Goal: Transaction & Acquisition: Purchase product/service

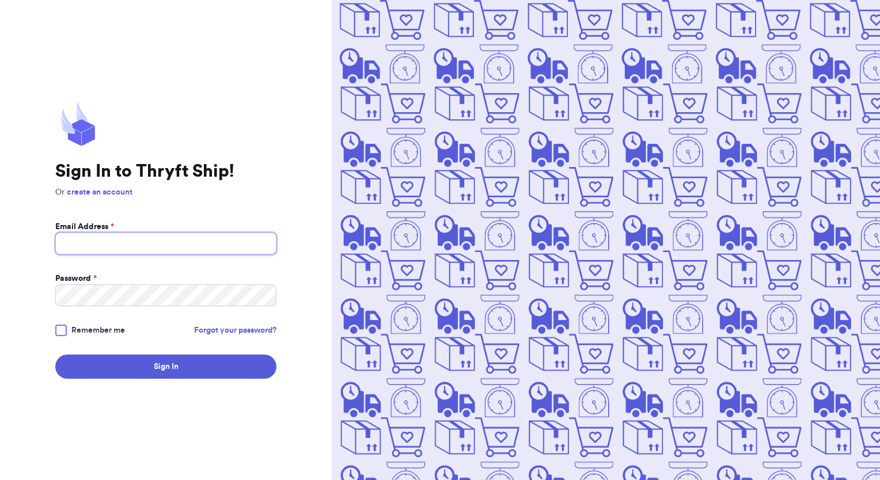
click at [111, 242] on input "Email Address *" at bounding box center [165, 244] width 221 height 22
type input "[EMAIL_ADDRESS][DOMAIN_NAME]"
click at [55, 355] on button "Sign In" at bounding box center [165, 367] width 221 height 24
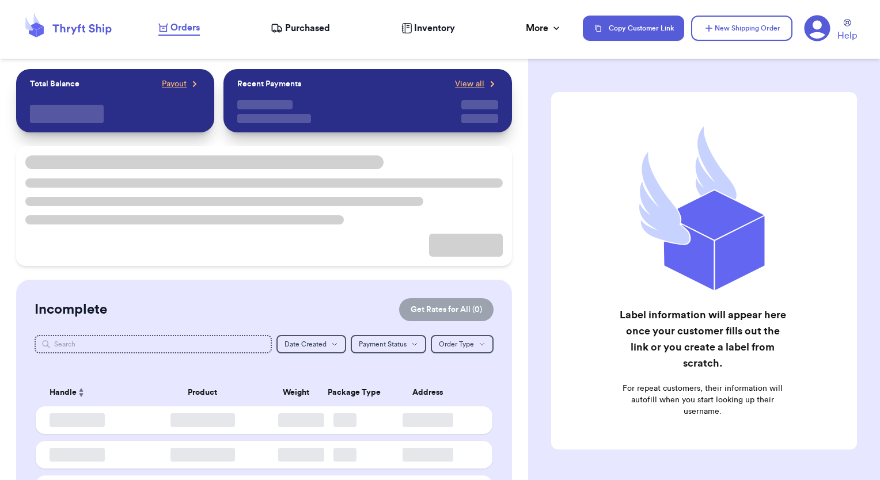
checkbox input "false"
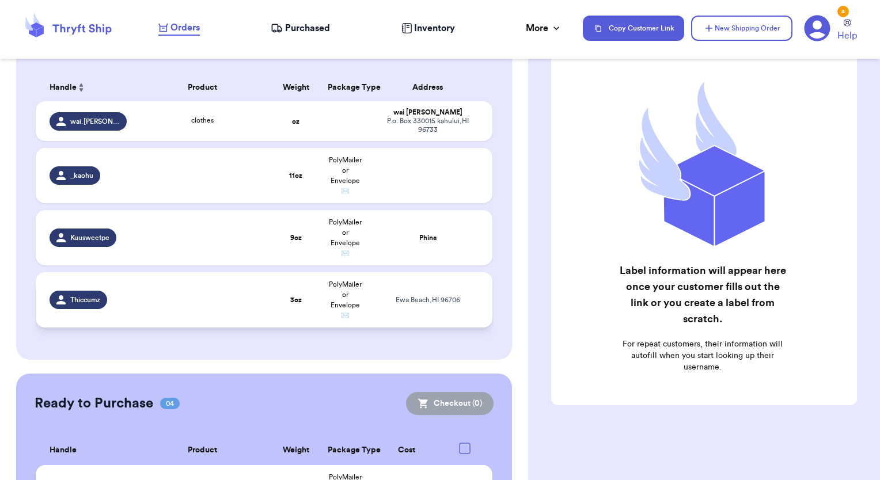
scroll to position [115, 0]
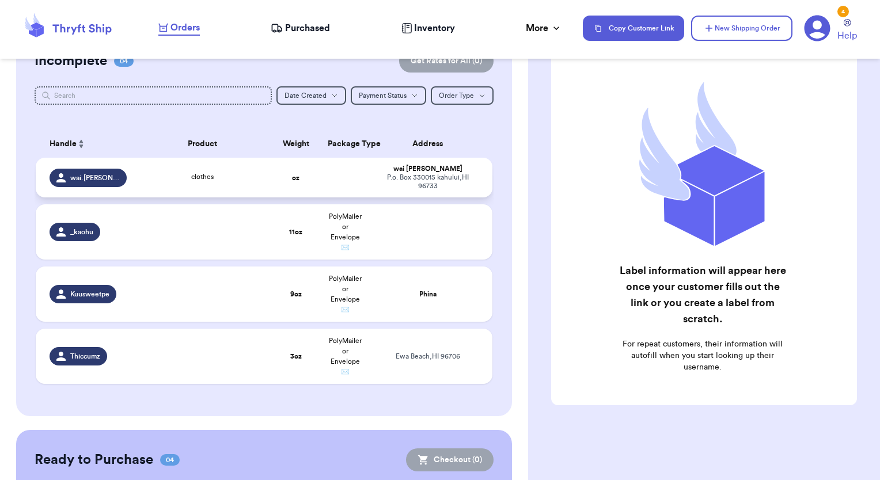
click at [292, 174] on strong "oz" at bounding box center [295, 177] width 7 height 7
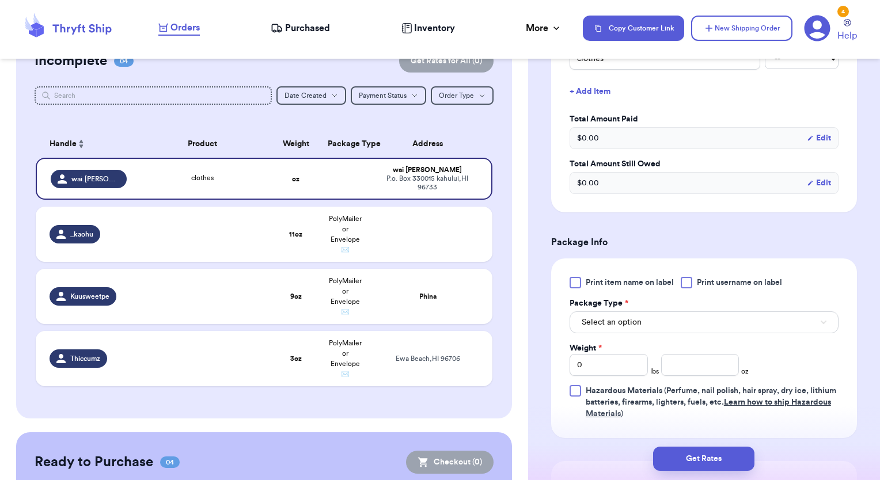
scroll to position [332, 0]
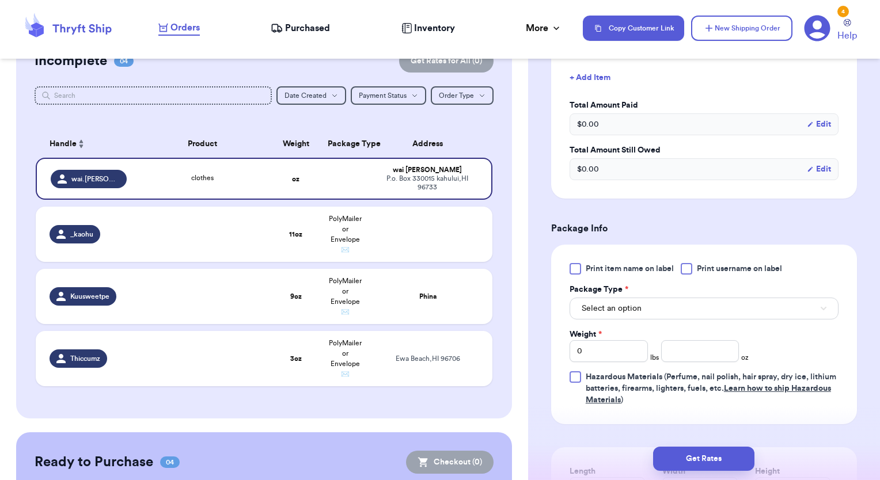
click at [690, 267] on div at bounding box center [686, 269] width 12 height 12
click at [0, 0] on input "Print username on label" at bounding box center [0, 0] width 0 height 0
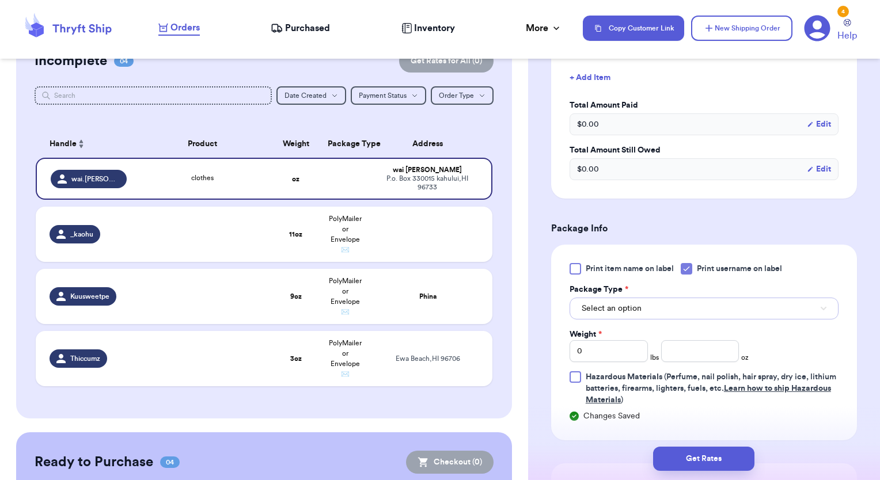
click at [675, 312] on button "Select an option" at bounding box center [703, 309] width 269 height 22
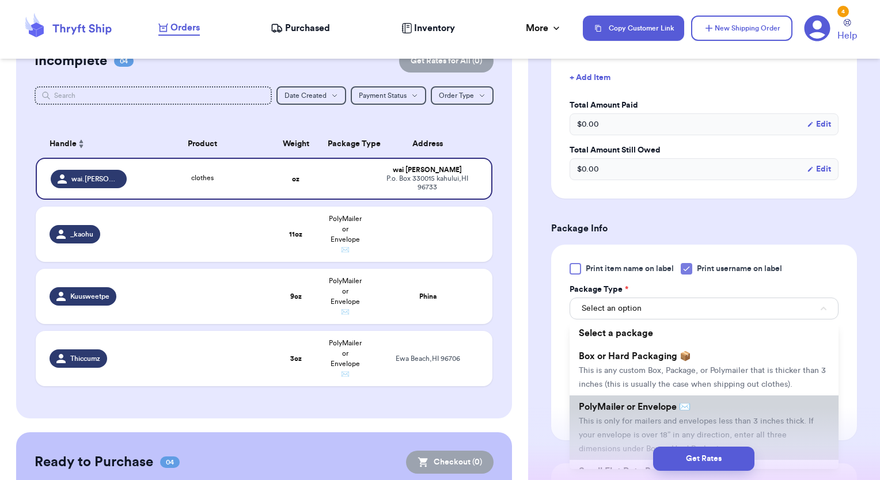
click at [623, 429] on span "This is only for mailers and envelopes less than 3 inches thick. If your envelo…" at bounding box center [696, 435] width 235 height 36
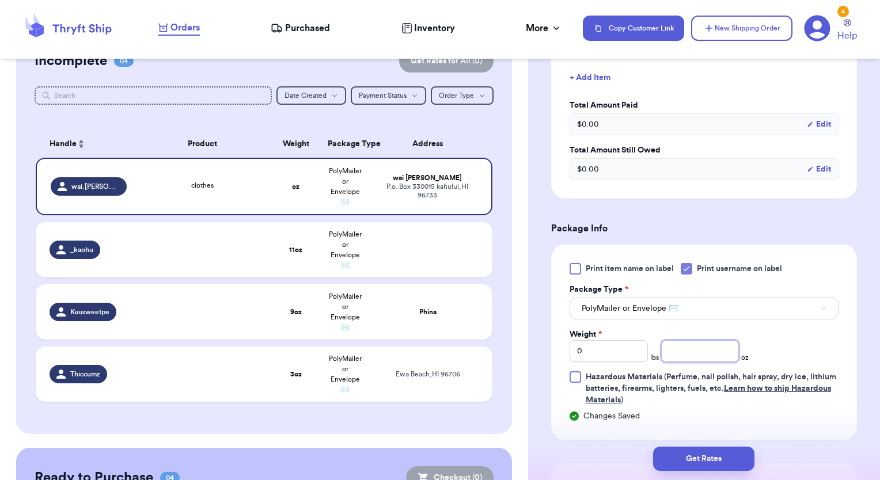
click at [707, 351] on input "number" at bounding box center [700, 351] width 78 height 22
type input "16"
drag, startPoint x: 633, startPoint y: 351, endPoint x: 555, endPoint y: 361, distance: 78.4
click at [556, 361] on div "Print item name on label Print username on label Package Type * PolyMailer or E…" at bounding box center [704, 343] width 306 height 196
type input "1"
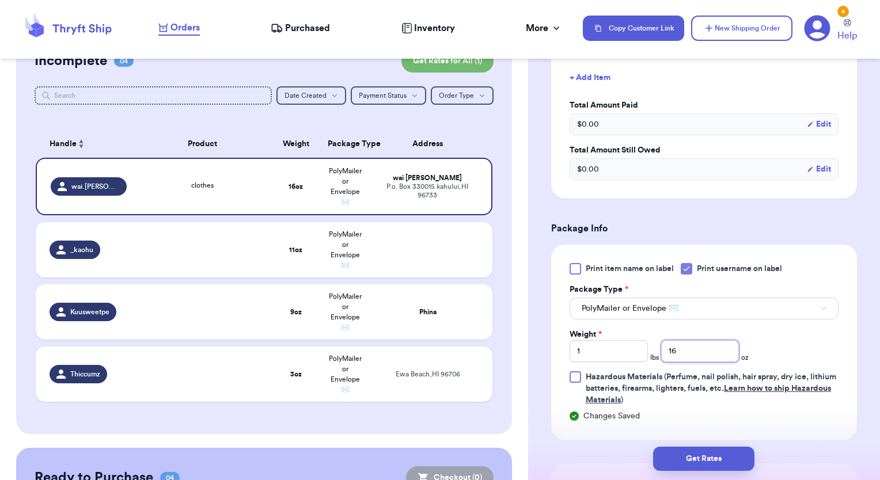
drag, startPoint x: 684, startPoint y: 353, endPoint x: 627, endPoint y: 356, distance: 56.5
click at [630, 356] on div "Weight * 1 lbs 16 oz" at bounding box center [658, 345] width 179 height 33
click at [695, 455] on button "Get Rates" at bounding box center [703, 459] width 101 height 24
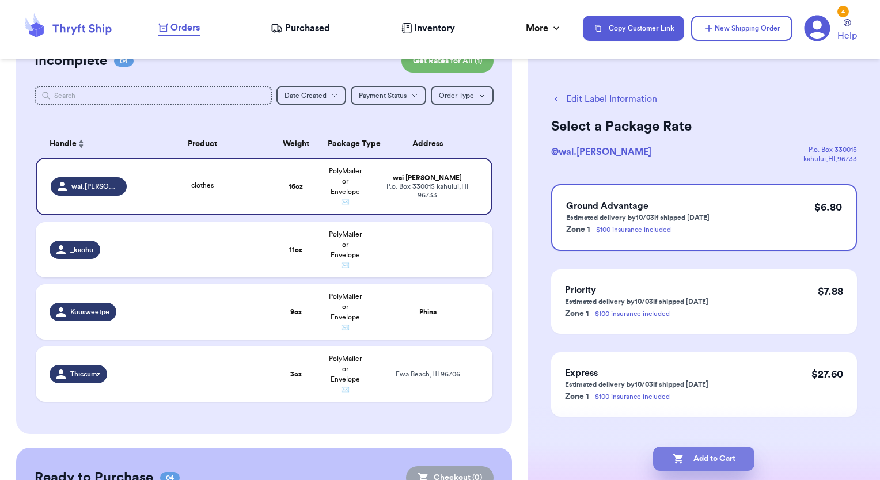
click at [699, 460] on button "Add to Cart" at bounding box center [703, 459] width 101 height 24
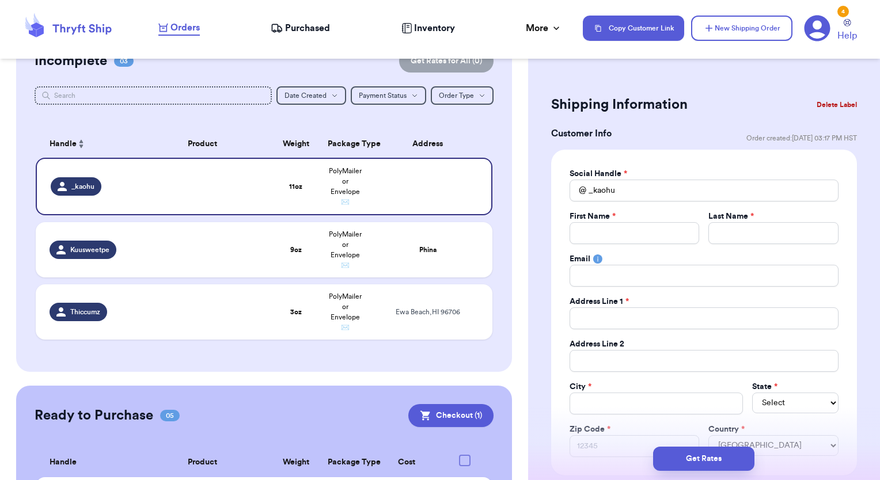
click at [394, 454] on th "Cost" at bounding box center [407, 462] width 74 height 29
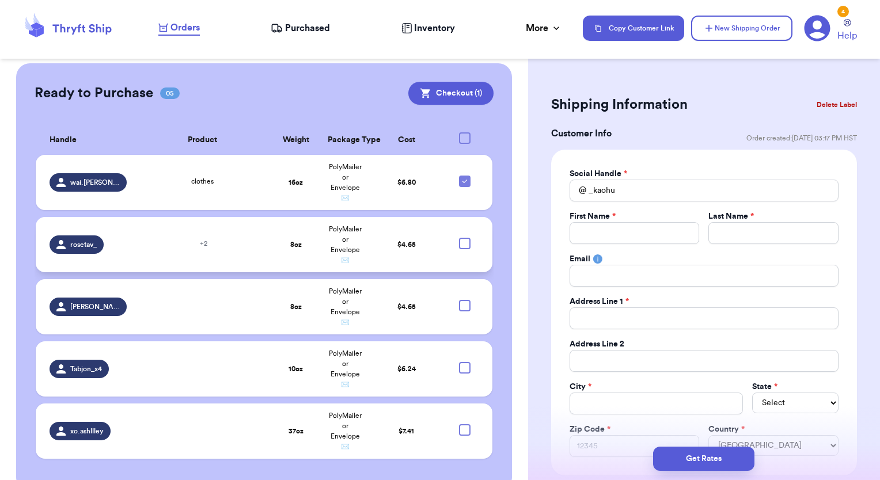
scroll to position [461, 0]
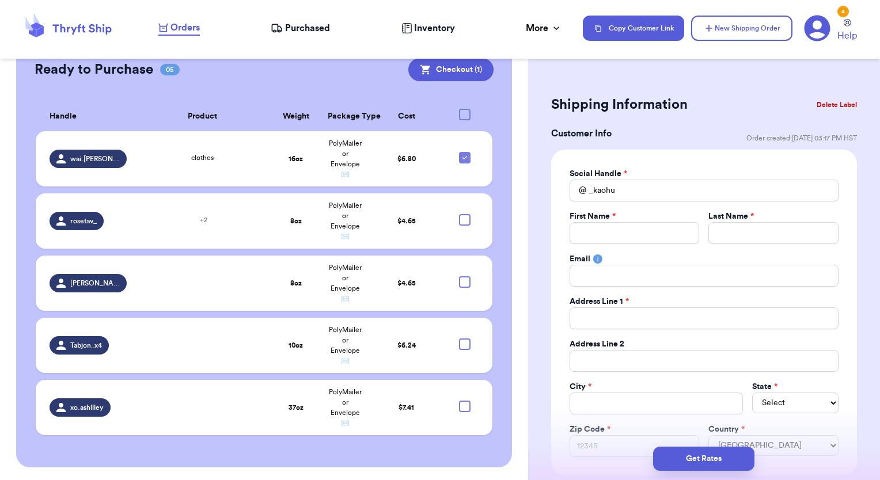
click at [459, 116] on div at bounding box center [465, 115] width 12 height 12
click at [464, 109] on input "checkbox" at bounding box center [464, 108] width 1 height 1
checkbox input "true"
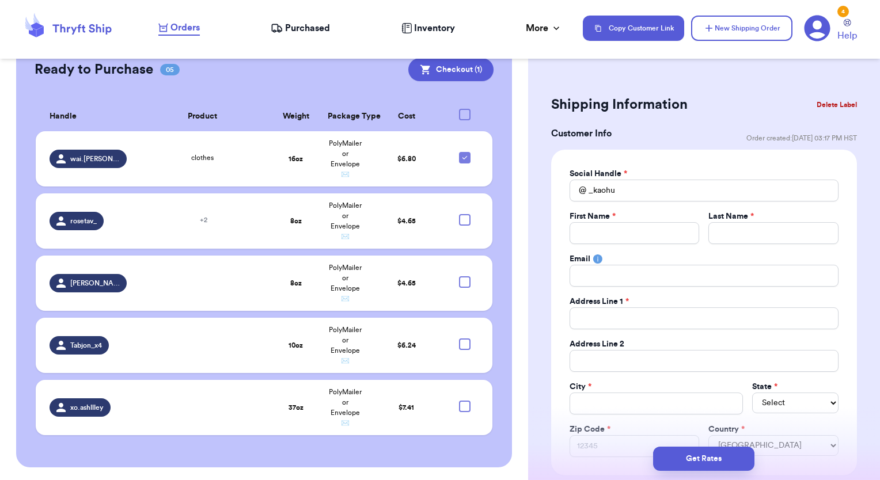
checkbox input "true"
click at [440, 73] on button "Checkout ( 5 )" at bounding box center [449, 69] width 87 height 23
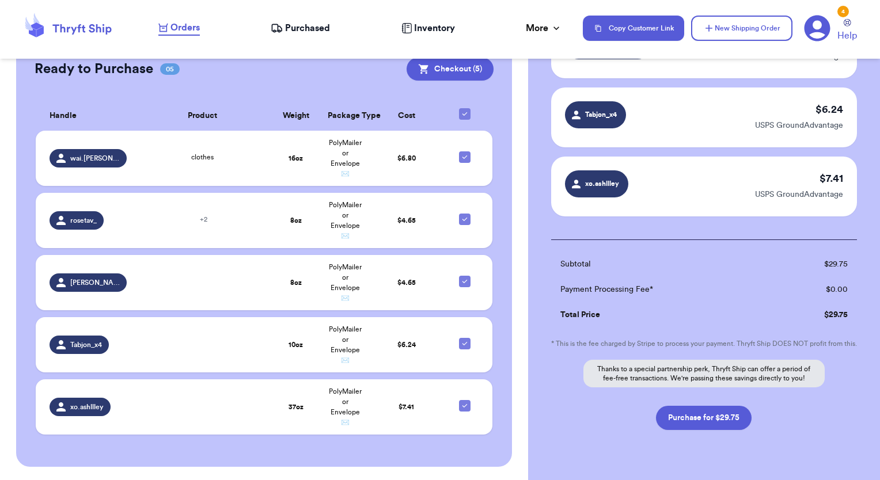
scroll to position [288, 0]
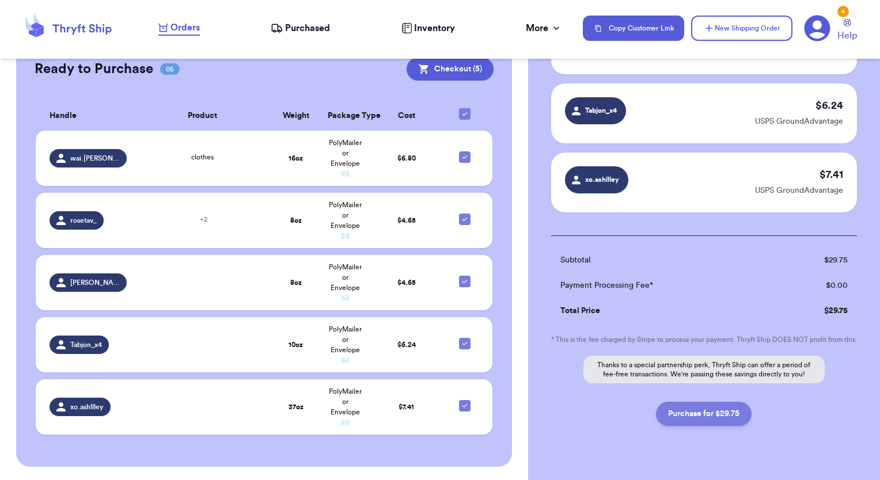
click at [693, 411] on button "Purchase for $29.75" at bounding box center [704, 414] width 96 height 24
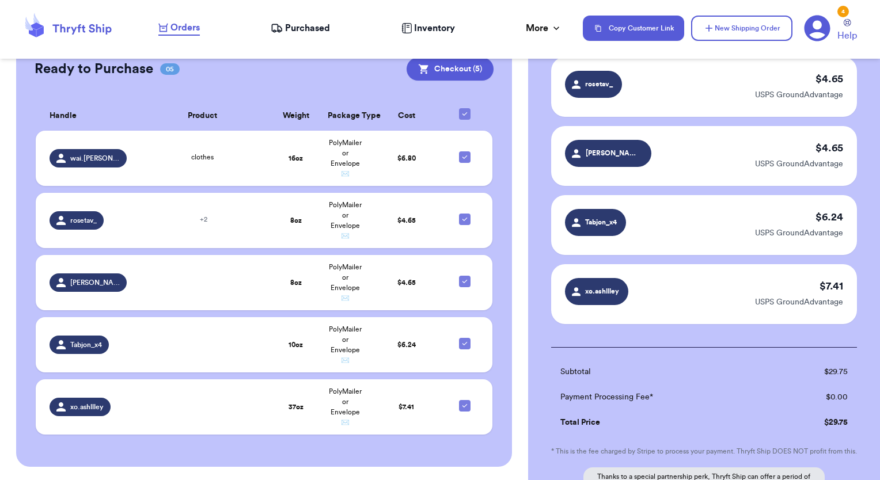
scroll to position [0, 0]
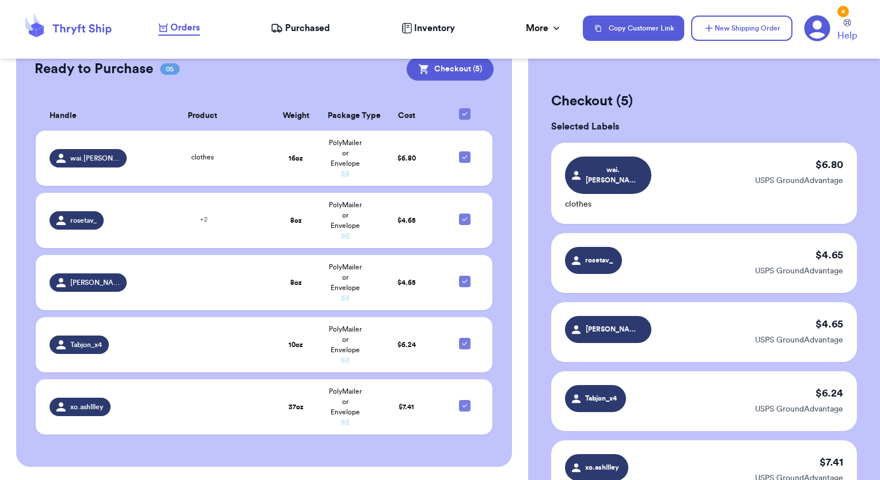
checkbox input "false"
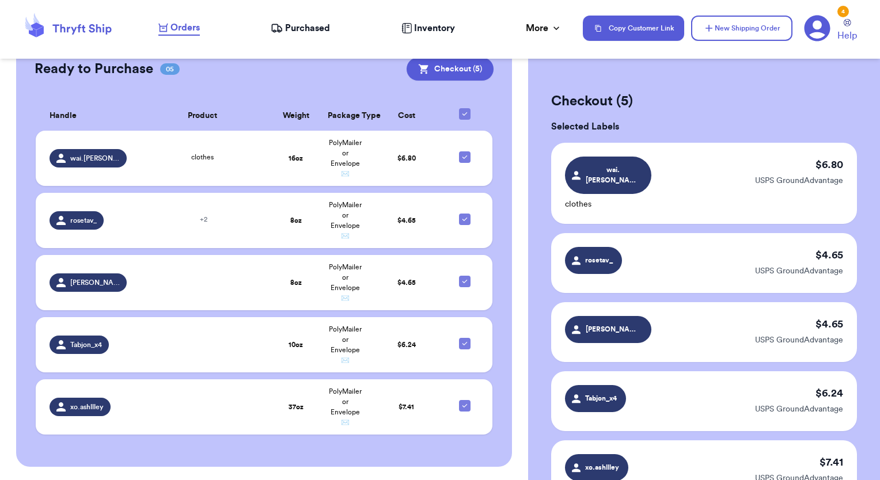
checkbox input "false"
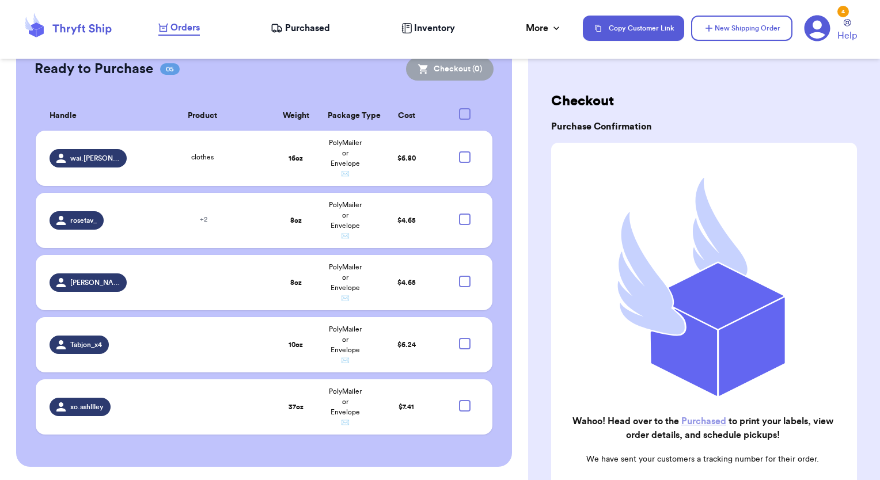
checkbox input "true"
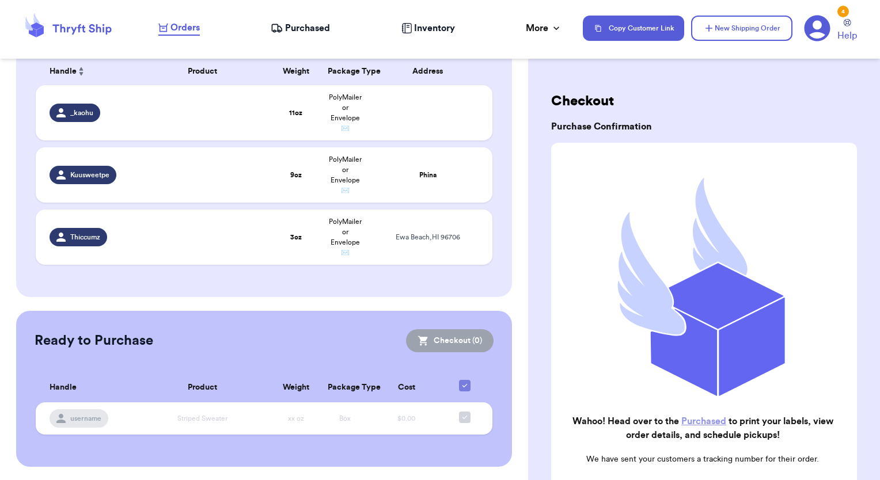
click at [692, 418] on link "Purchased" at bounding box center [703, 421] width 45 height 9
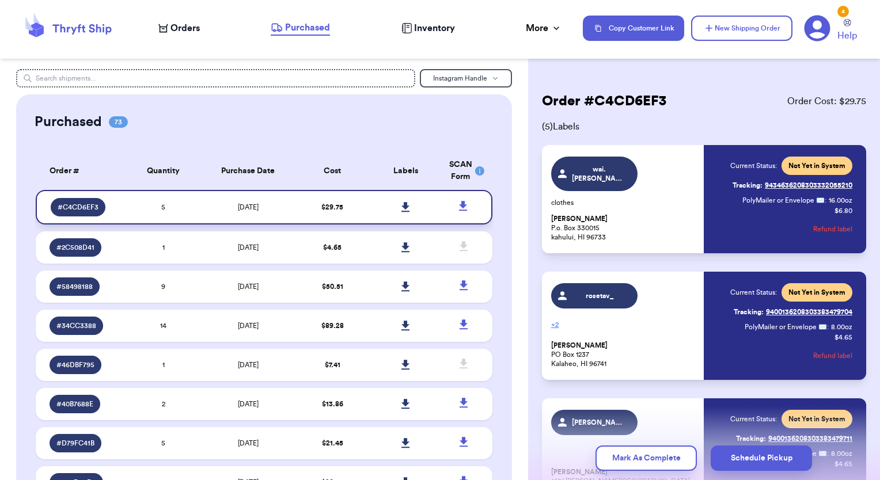
click at [401, 206] on icon at bounding box center [405, 207] width 8 height 10
